Goal: Information Seeking & Learning: Learn about a topic

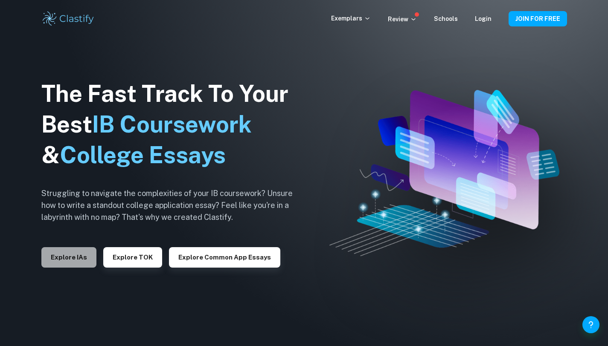
click at [84, 262] on button "Explore IAs" at bounding box center [68, 257] width 55 height 20
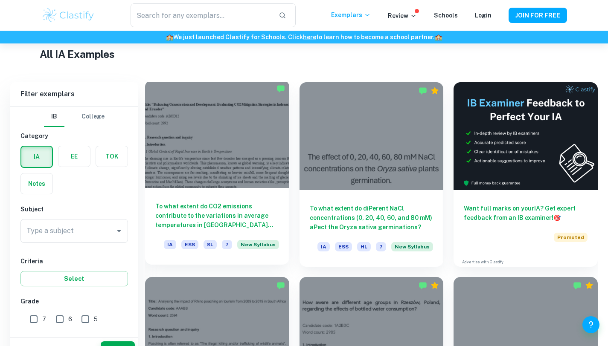
scroll to position [236, 0]
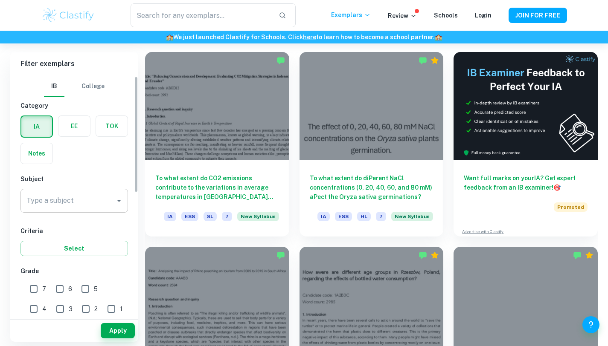
click at [114, 198] on icon "Open" at bounding box center [119, 201] width 10 height 10
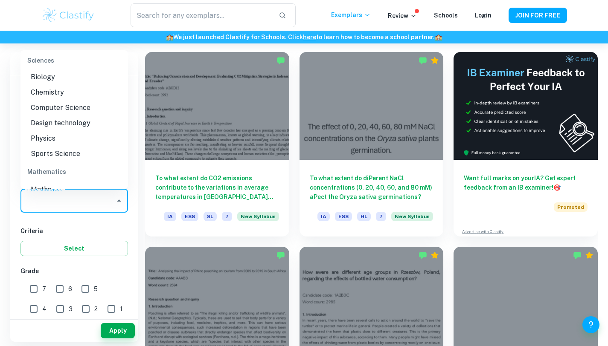
scroll to position [1059, 0]
click at [53, 141] on li "Physics" at bounding box center [74, 138] width 108 height 15
type input "Physics"
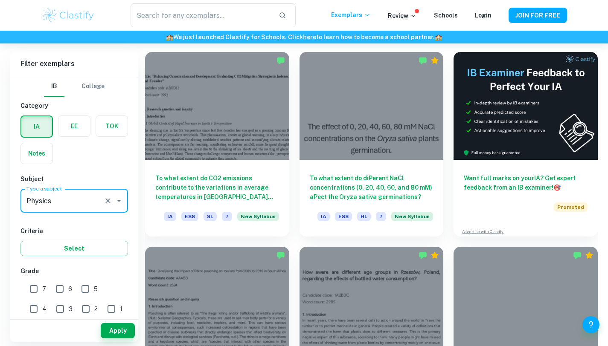
click at [35, 286] on input "7" at bounding box center [33, 289] width 17 height 17
checkbox input "true"
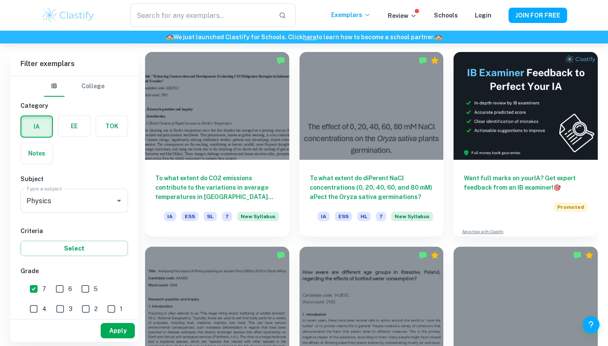
click at [117, 329] on button "Apply" at bounding box center [118, 330] width 34 height 15
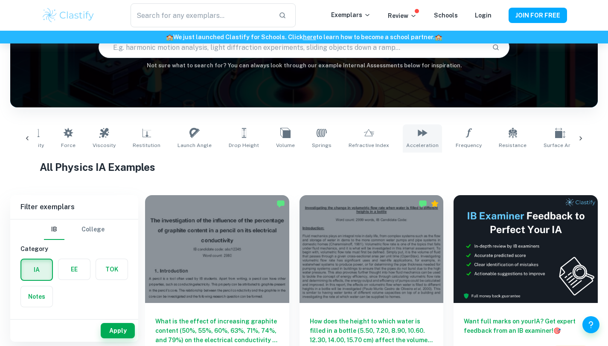
scroll to position [0, 270]
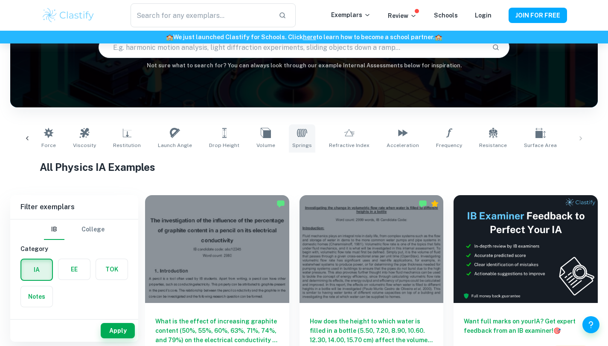
click at [297, 134] on icon at bounding box center [302, 133] width 10 height 8
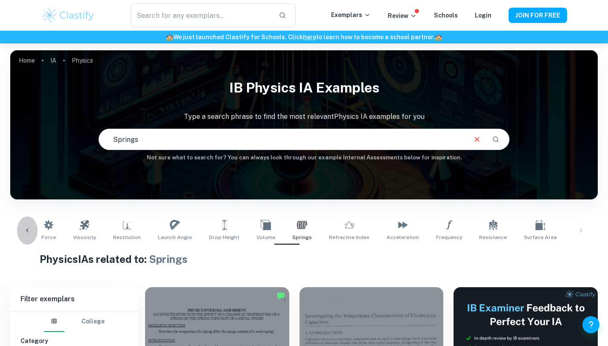
click at [24, 232] on icon at bounding box center [27, 231] width 9 height 9
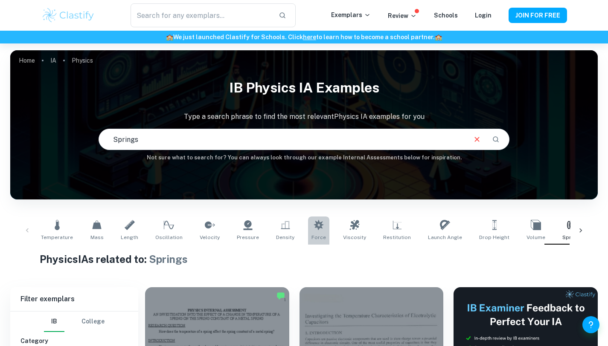
click at [314, 224] on icon at bounding box center [319, 225] width 10 height 10
type input "Force"
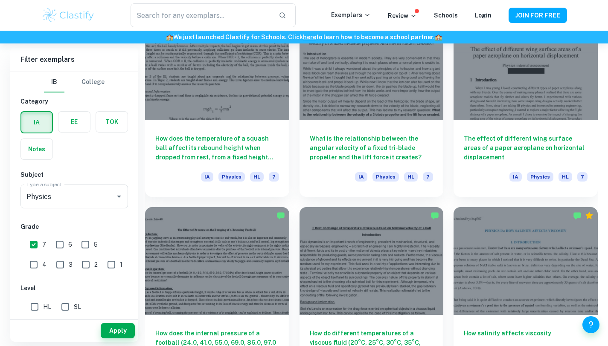
scroll to position [4994, 0]
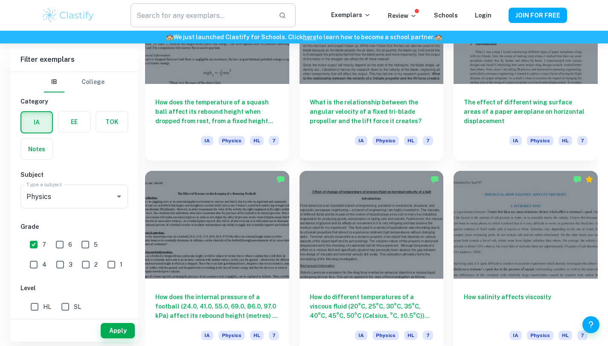
click at [214, 18] on input "text" at bounding box center [201, 15] width 141 height 24
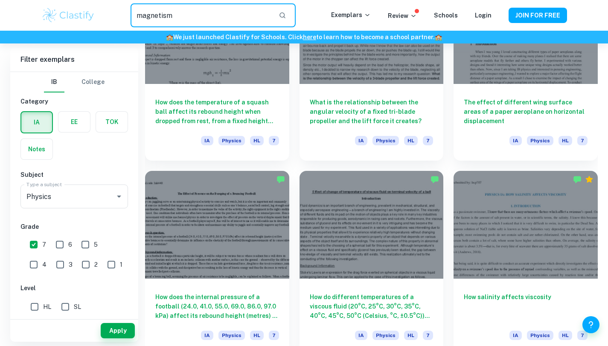
type input "magnetism"
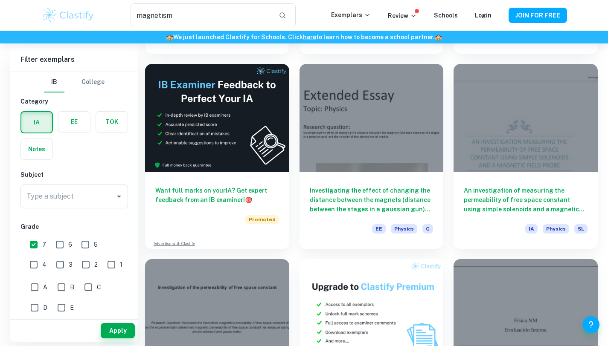
scroll to position [1200, 0]
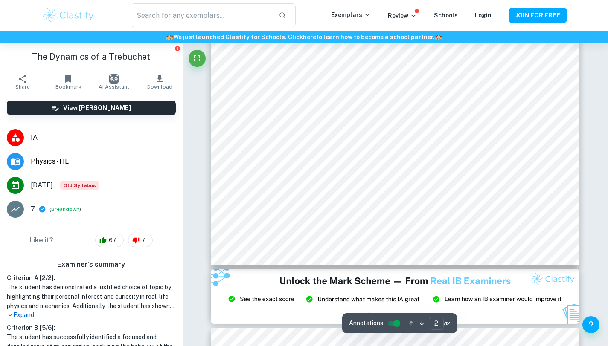
scroll to position [806, 0]
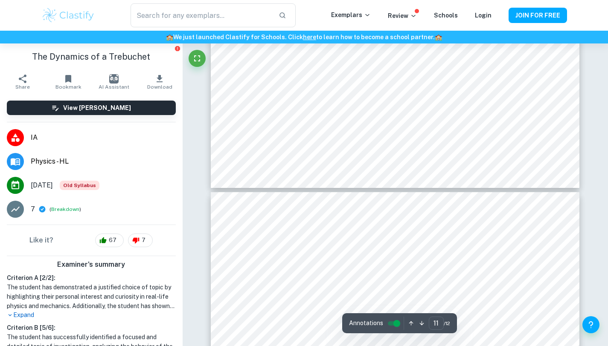
type input "12"
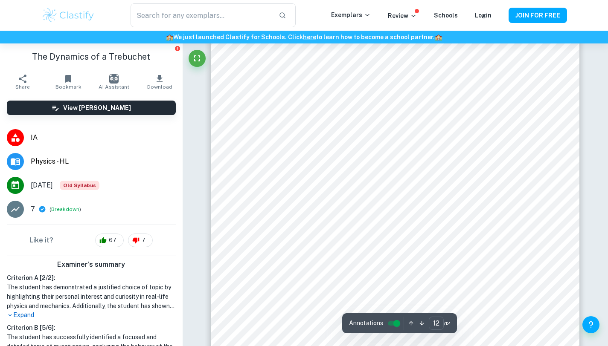
scroll to position [5664, 0]
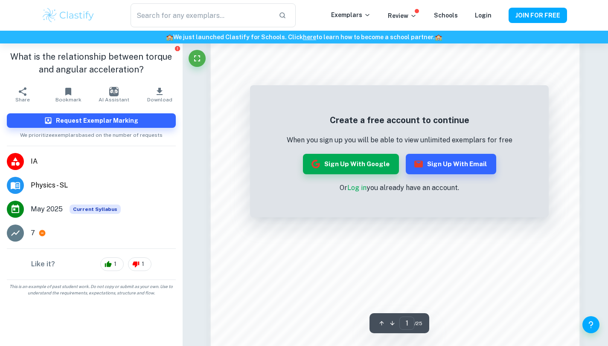
scroll to position [723, 0]
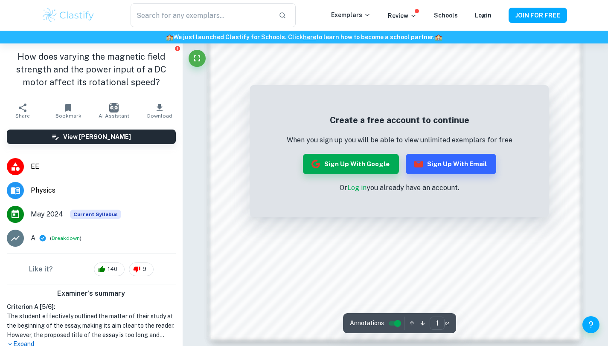
scroll to position [811, 0]
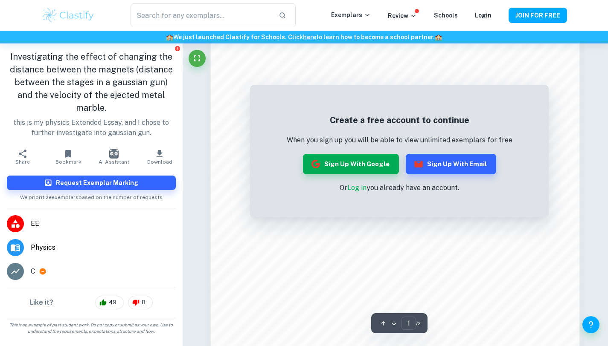
scroll to position [811, 0]
